Goal: Find specific page/section: Find specific page/section

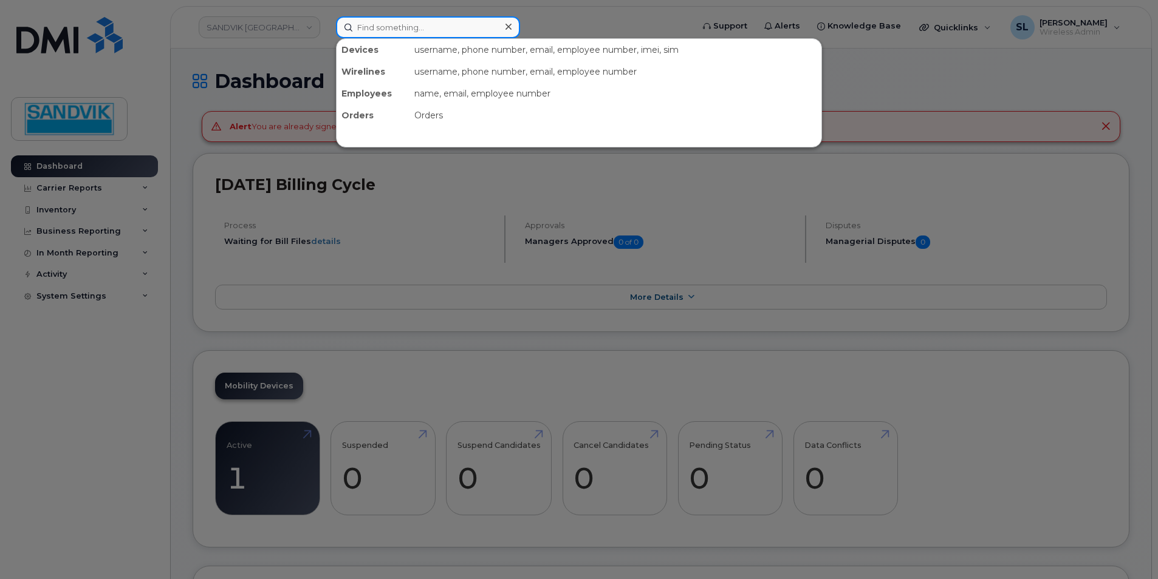
click at [375, 33] on input at bounding box center [428, 27] width 184 height 22
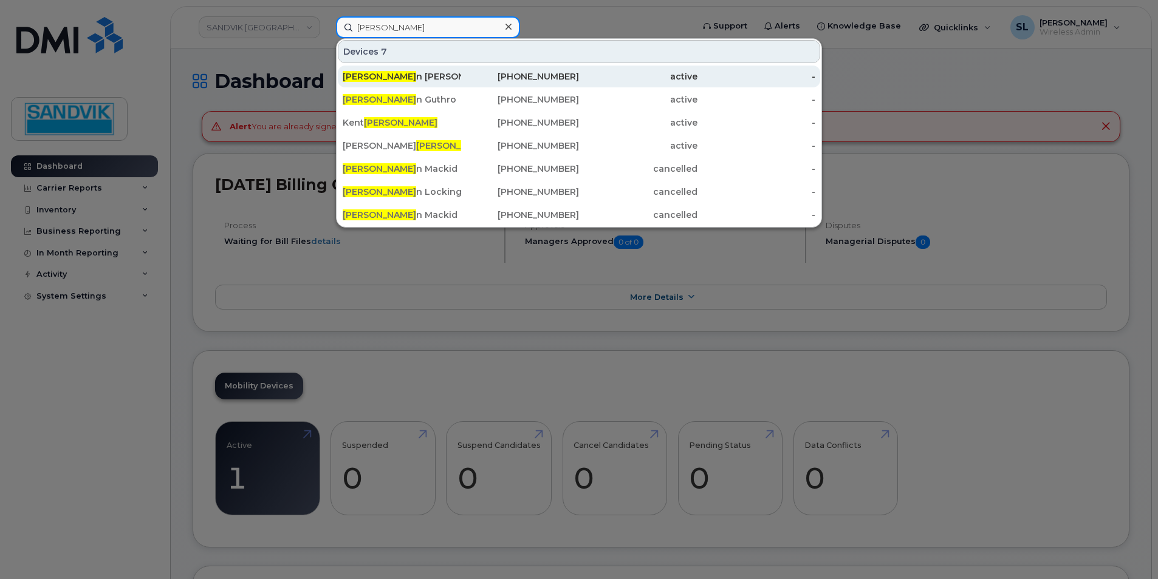
type input "shaw"
click at [376, 79] on div "Shaw n Gouthro" at bounding box center [402, 76] width 118 height 12
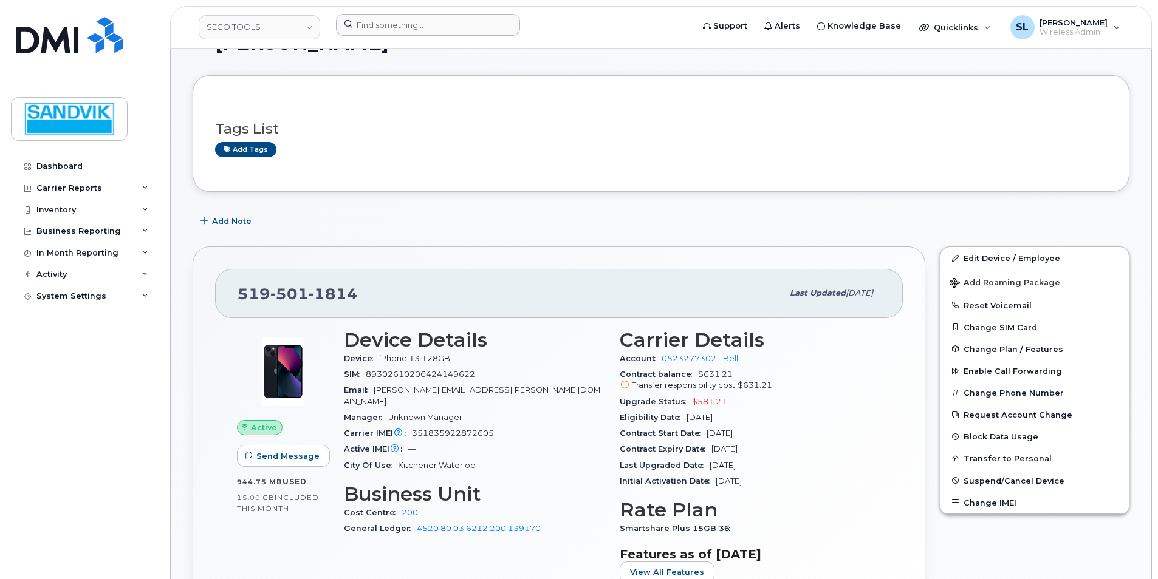
scroll to position [121, 0]
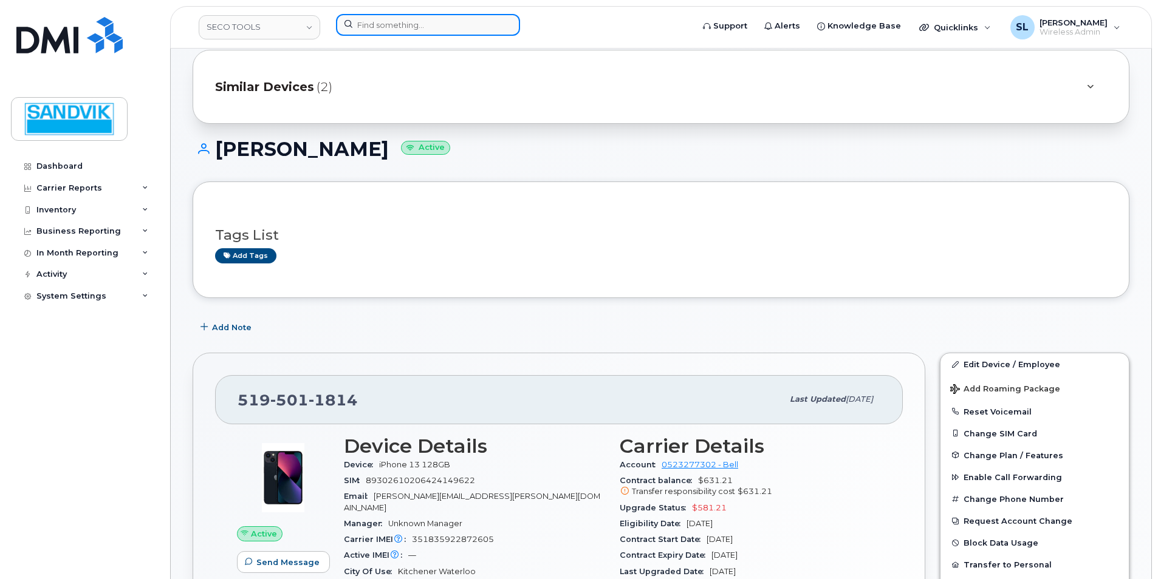
click at [464, 27] on input at bounding box center [428, 25] width 184 height 22
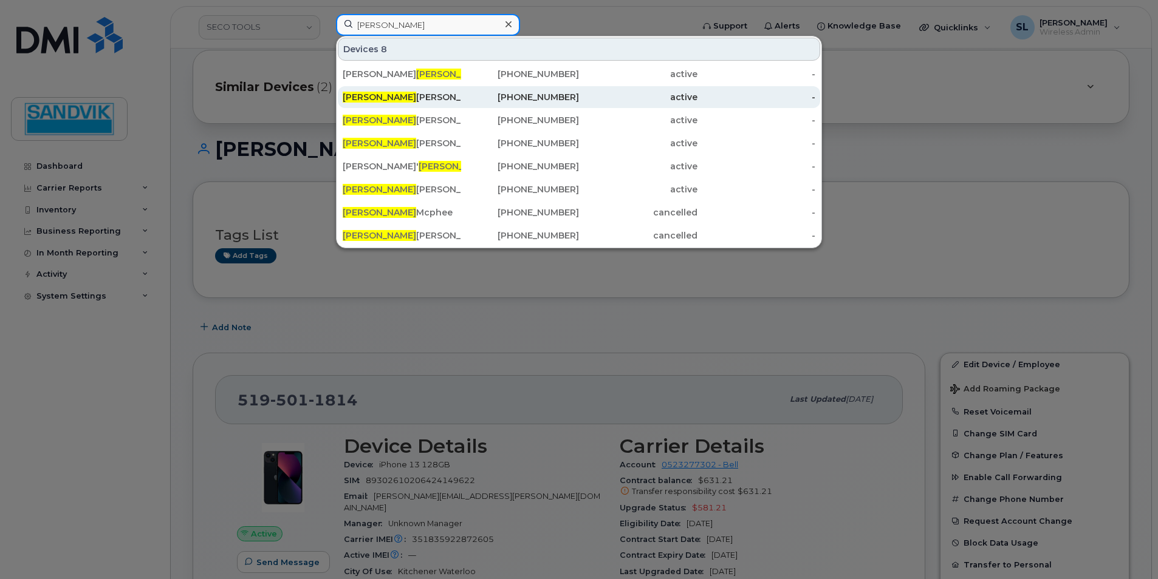
type input "[PERSON_NAME]"
click at [498, 92] on div "[PHONE_NUMBER]" at bounding box center [520, 97] width 118 height 12
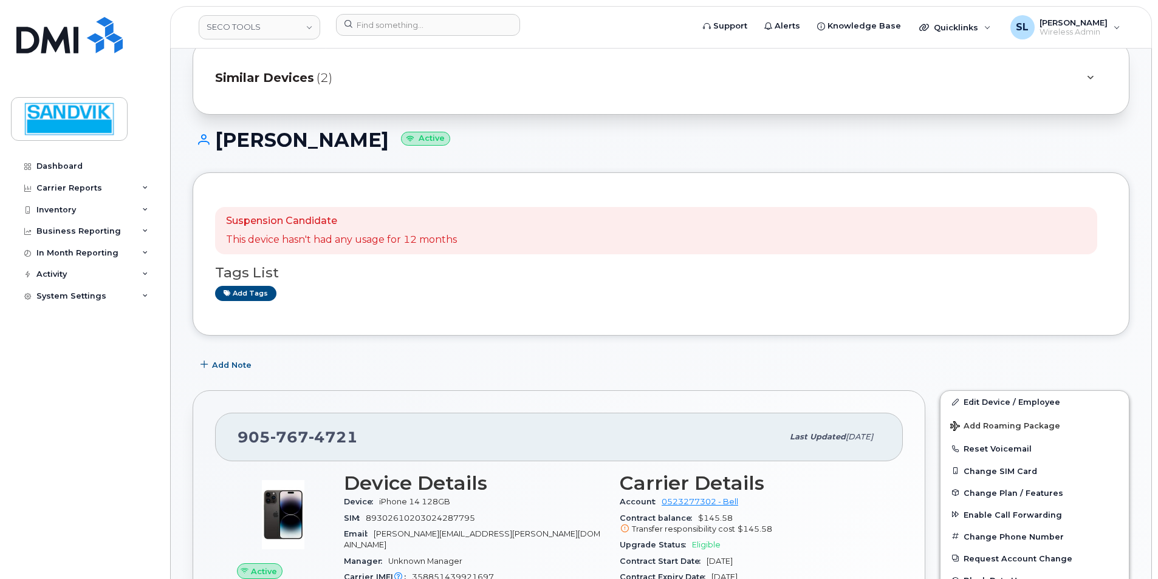
scroll to position [61, 0]
